Goal: Transaction & Acquisition: Purchase product/service

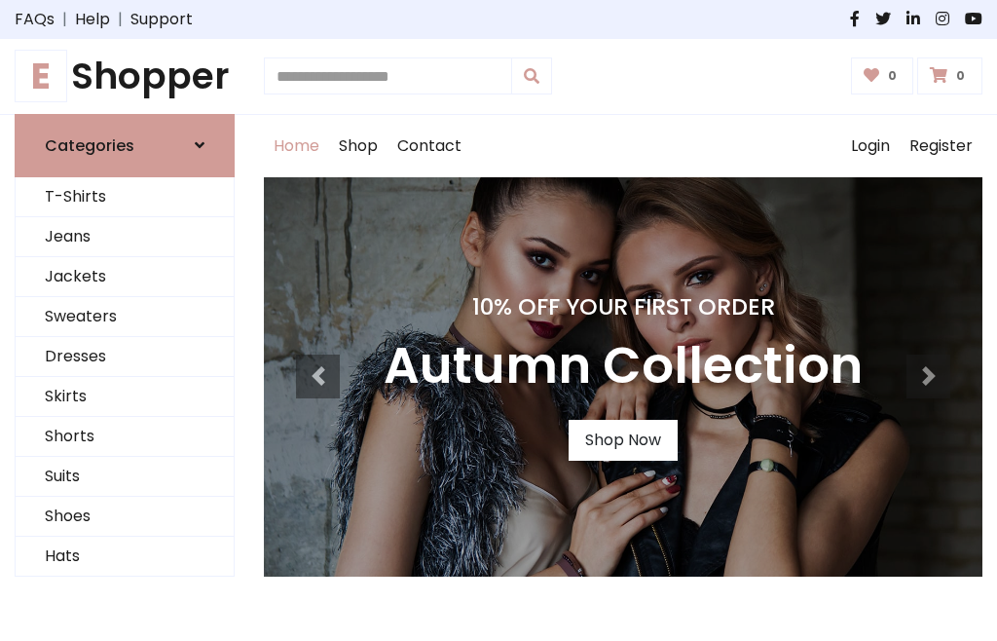
click at [499, 320] on h4 "10% Off Your First Order" at bounding box center [623, 306] width 479 height 27
click at [622, 439] on link "Shop Now" at bounding box center [623, 440] width 109 height 41
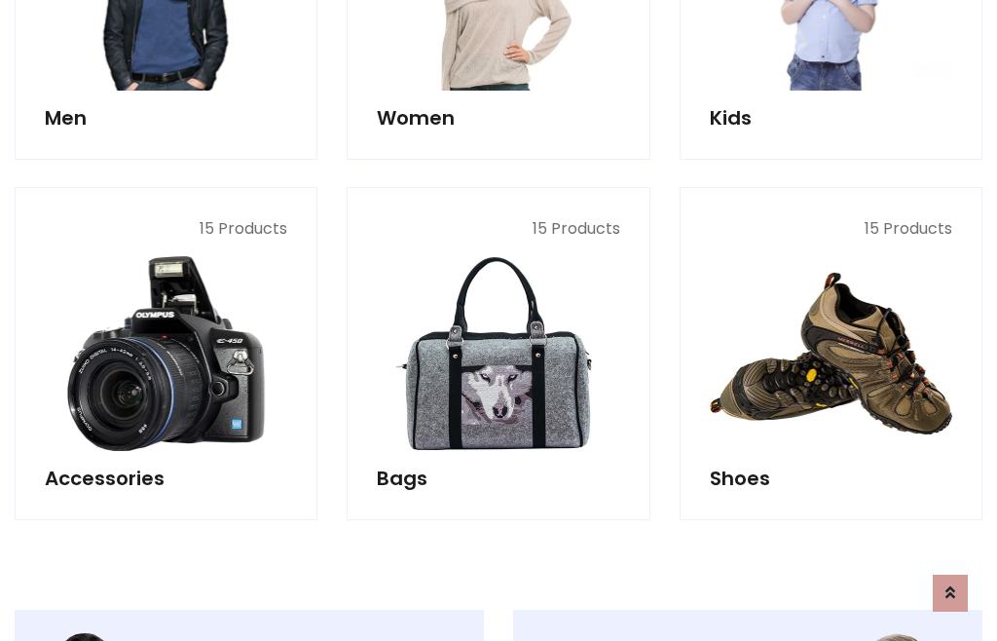
scroll to position [1942, 0]
